Goal: Information Seeking & Learning: Learn about a topic

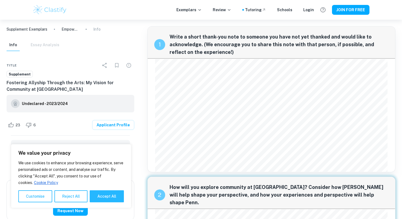
scroll to position [142, 0]
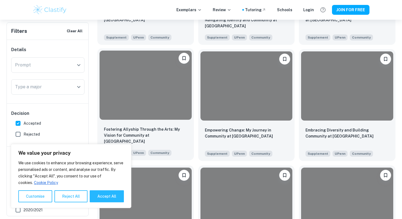
scroll to position [224, 0]
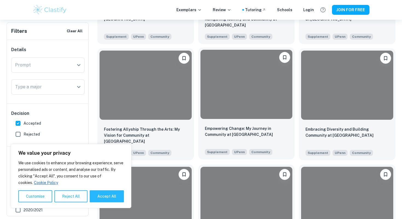
click at [260, 109] on div at bounding box center [246, 84] width 92 height 69
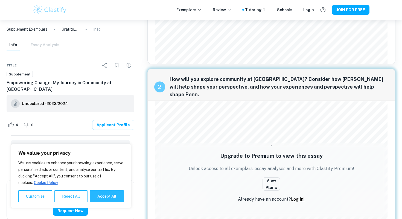
scroll to position [174, 0]
